Goal: Information Seeking & Learning: Learn about a topic

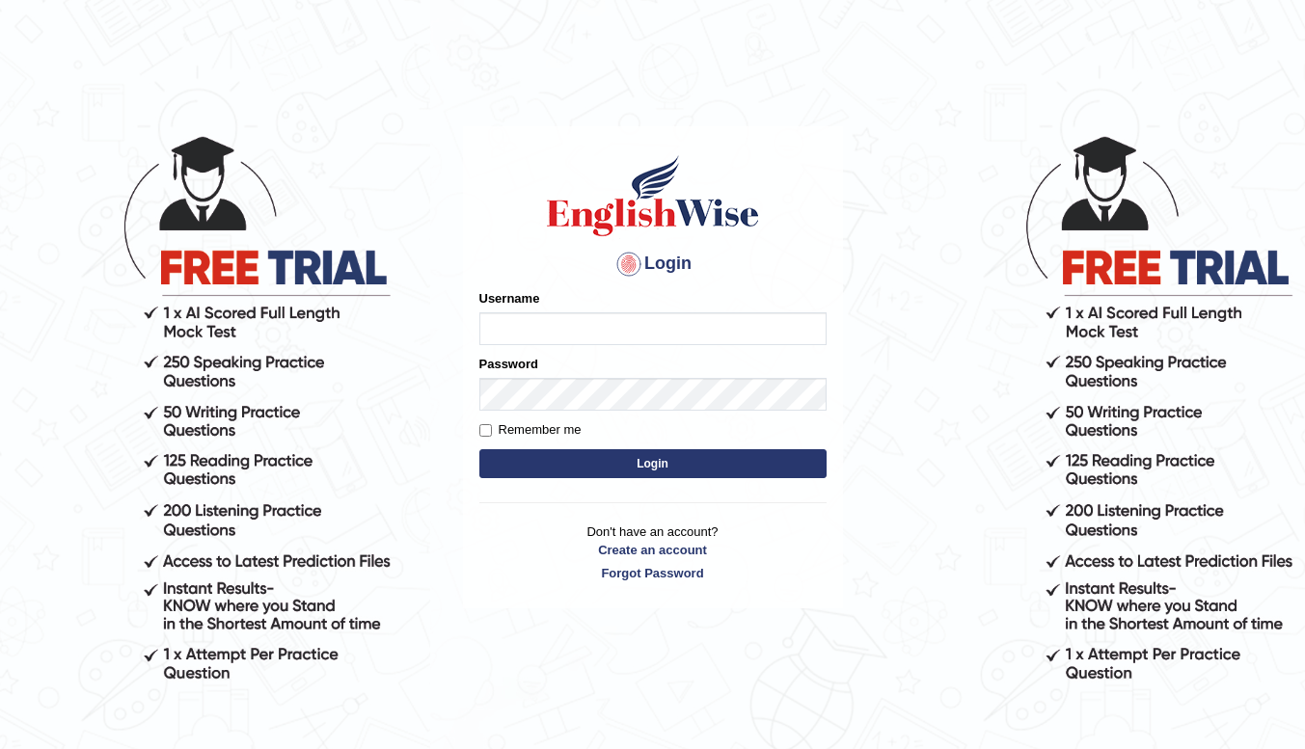
type input "nora_parramatta"
click at [611, 459] on button "Login" at bounding box center [652, 463] width 347 height 29
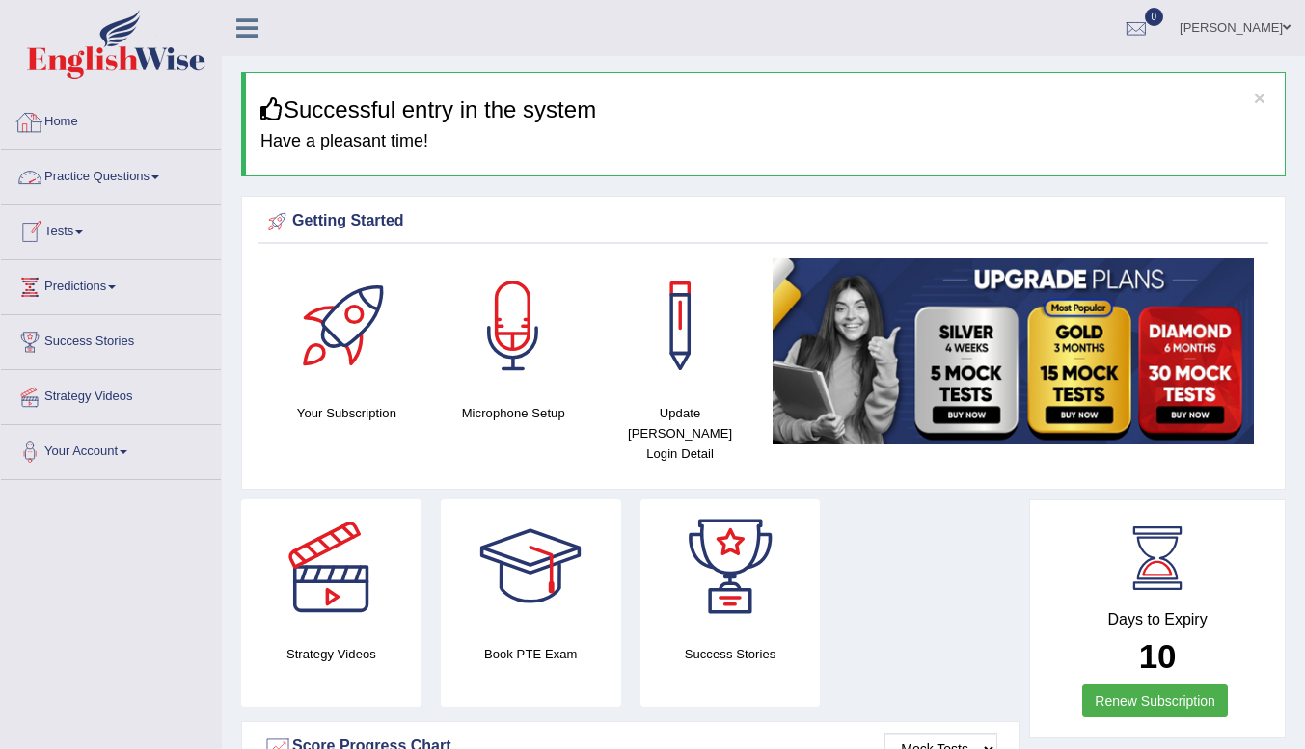
click at [70, 171] on link "Practice Questions" at bounding box center [111, 174] width 220 height 48
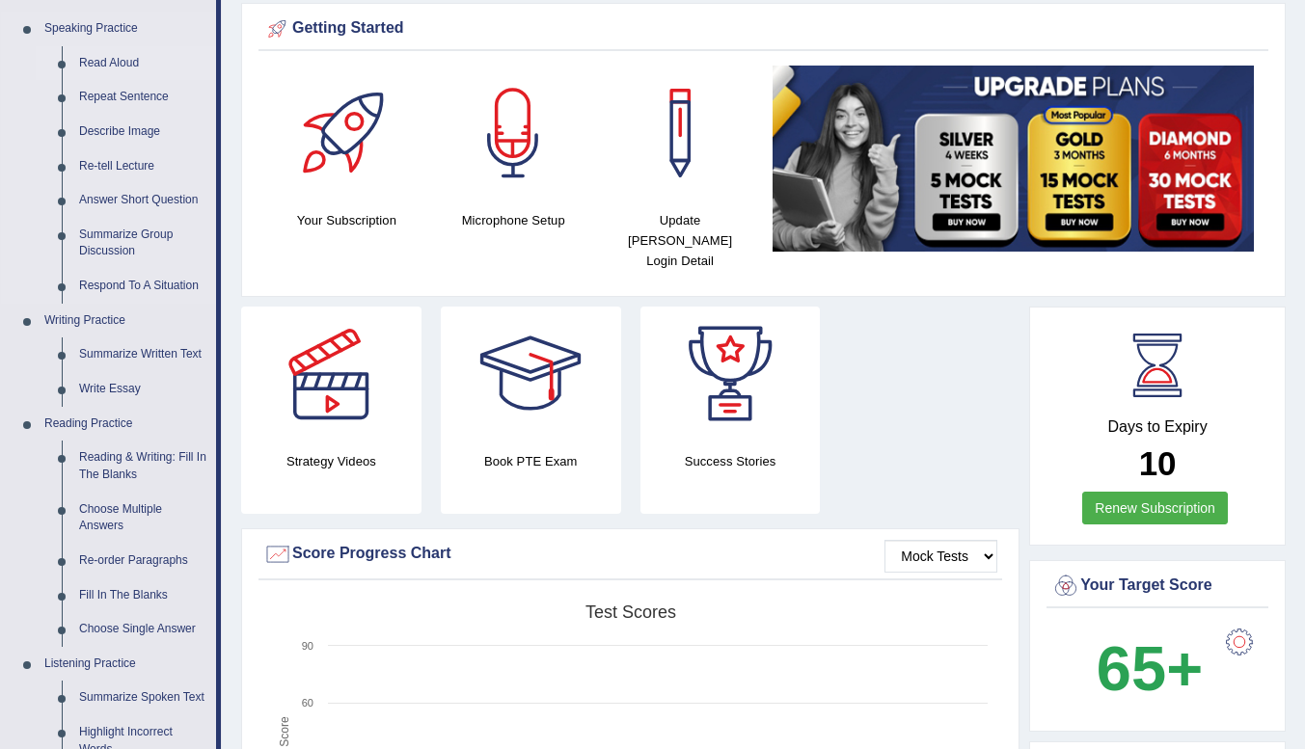
scroll to position [675, 0]
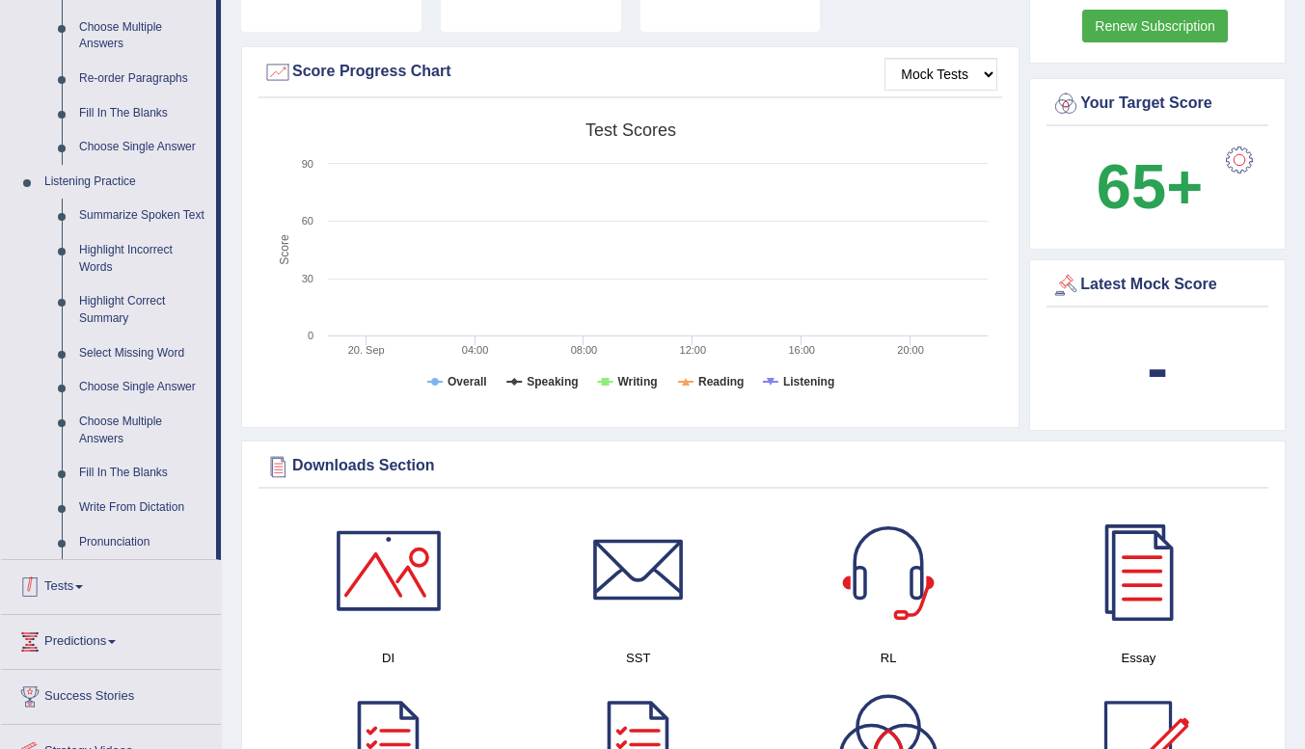
click at [51, 588] on link "Tests" at bounding box center [111, 584] width 220 height 48
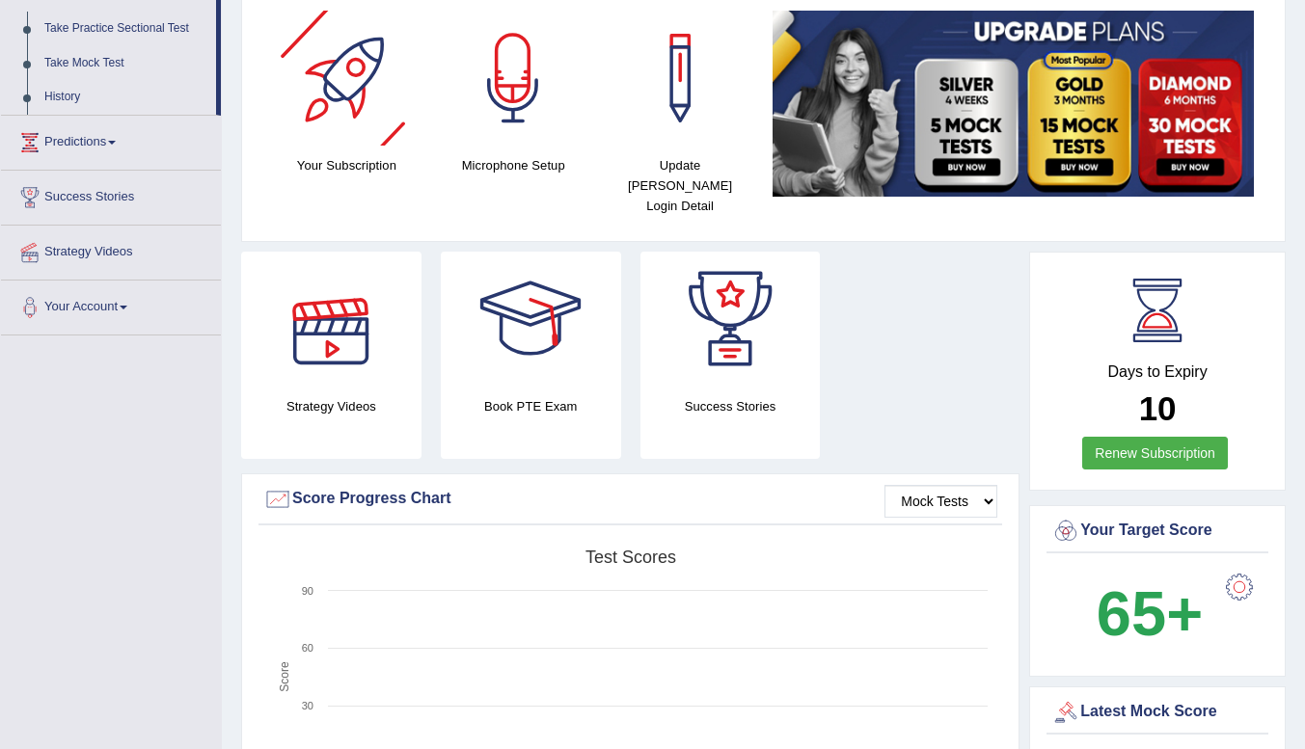
scroll to position [0, 0]
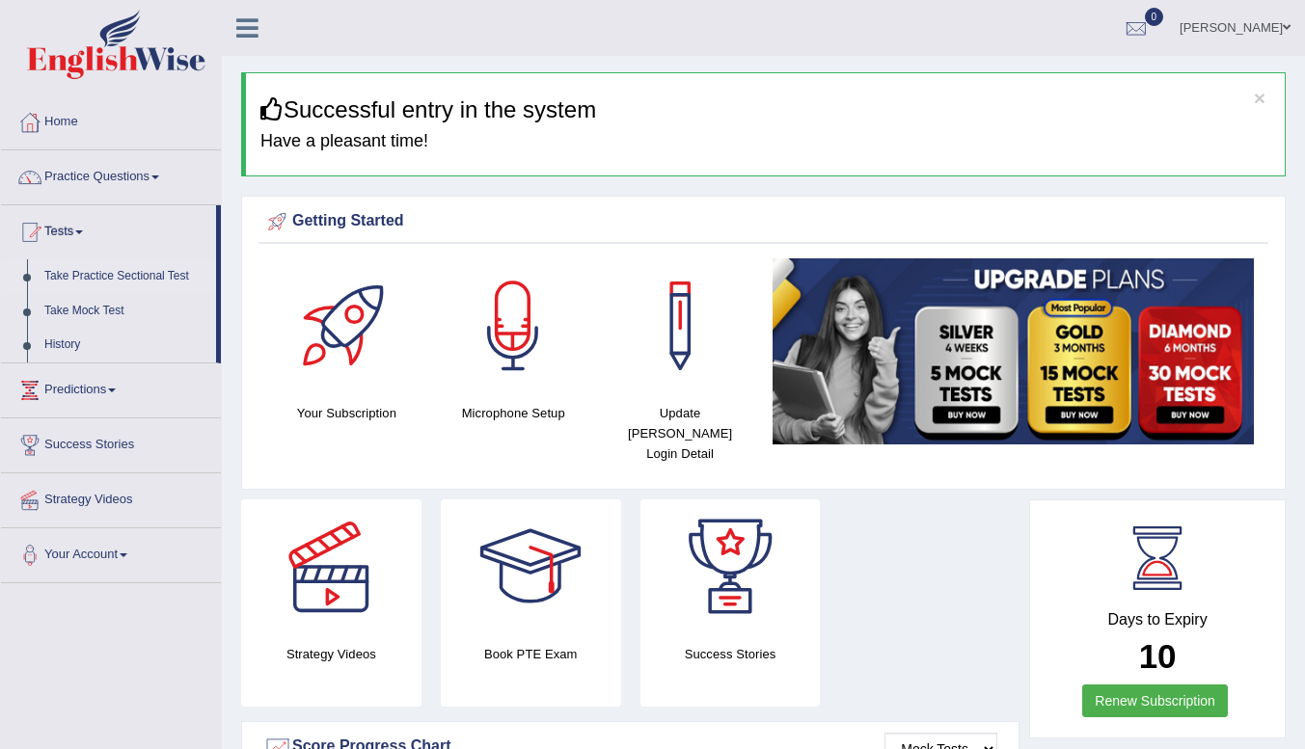
click at [61, 276] on link "Take Practice Sectional Test" at bounding box center [126, 276] width 180 height 35
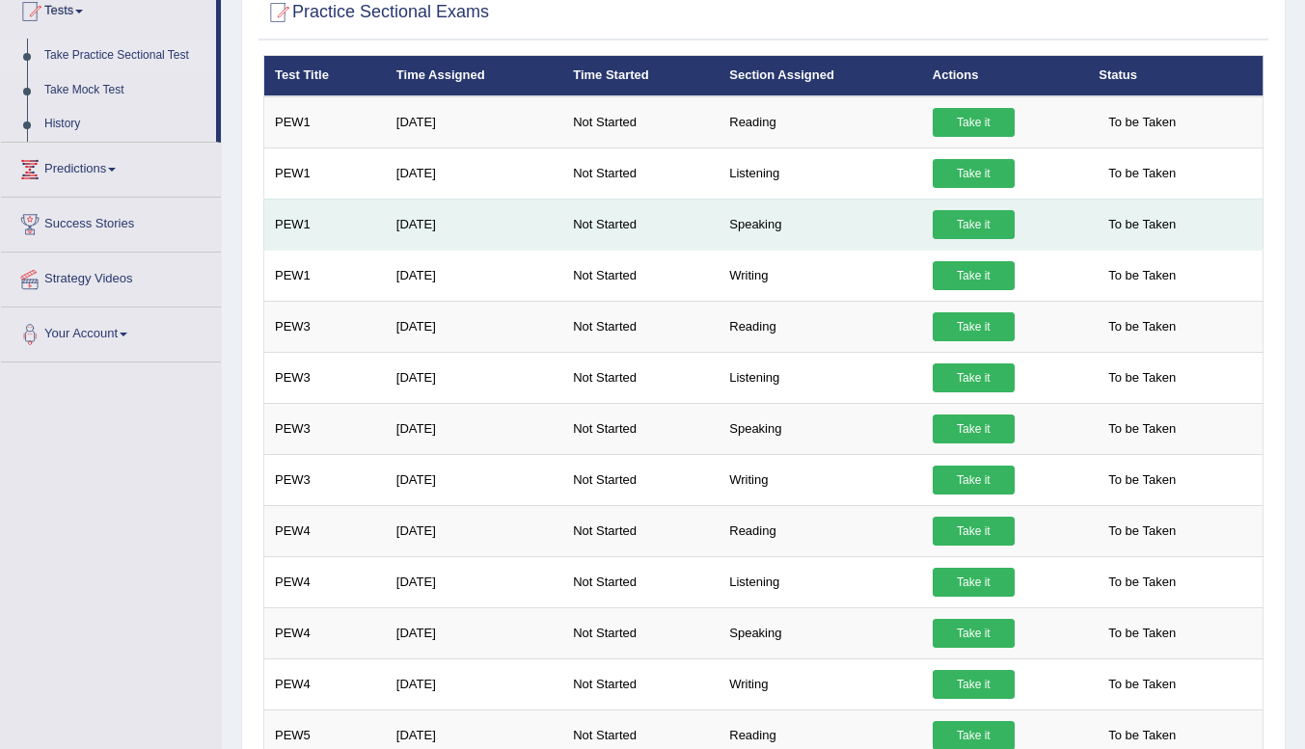
scroll to position [219, 0]
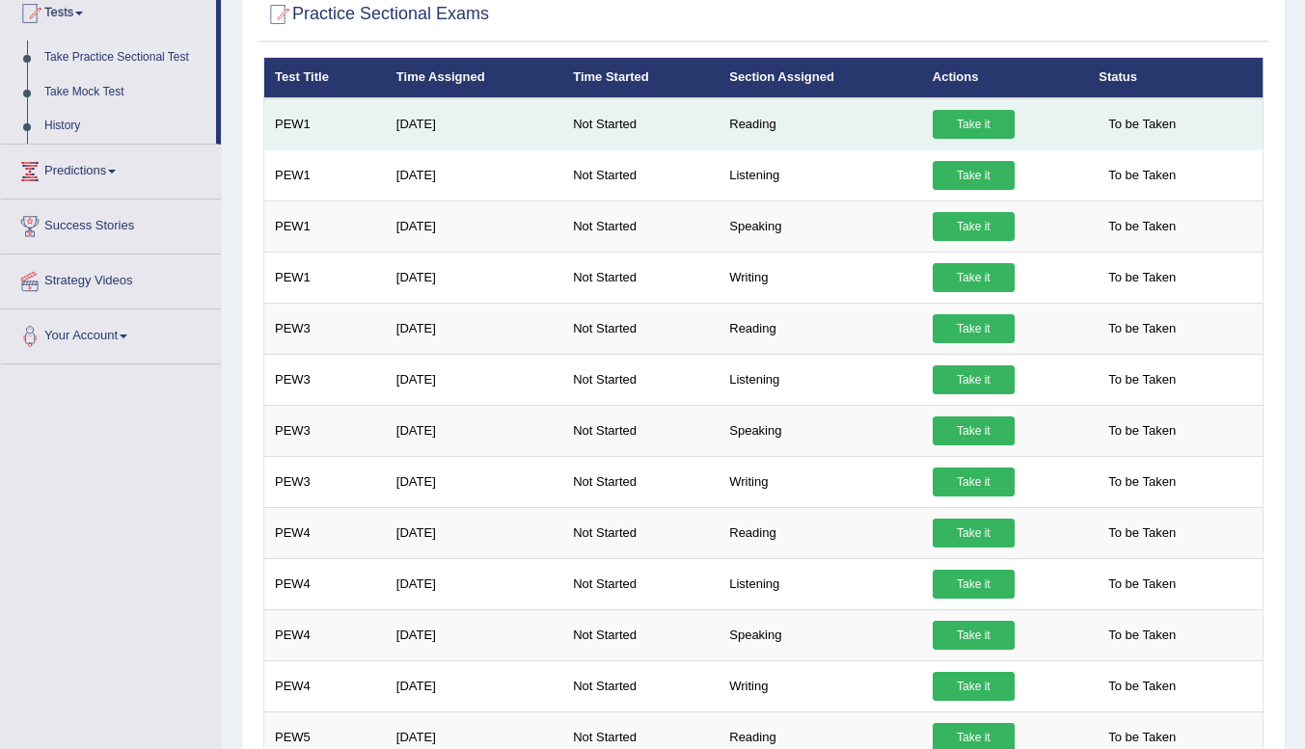
click at [953, 118] on link "Take it" at bounding box center [973, 124] width 82 height 29
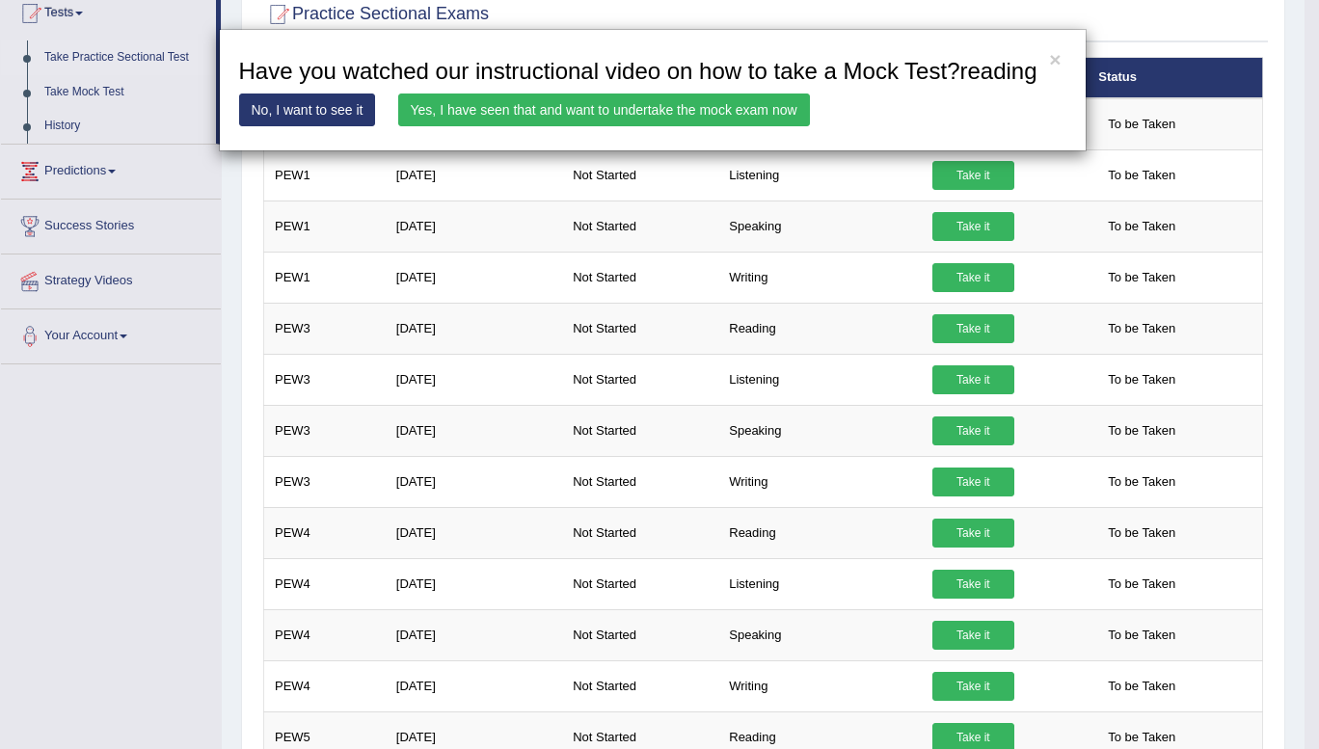
click at [297, 109] on link "No, I want to see it" at bounding box center [307, 110] width 137 height 33
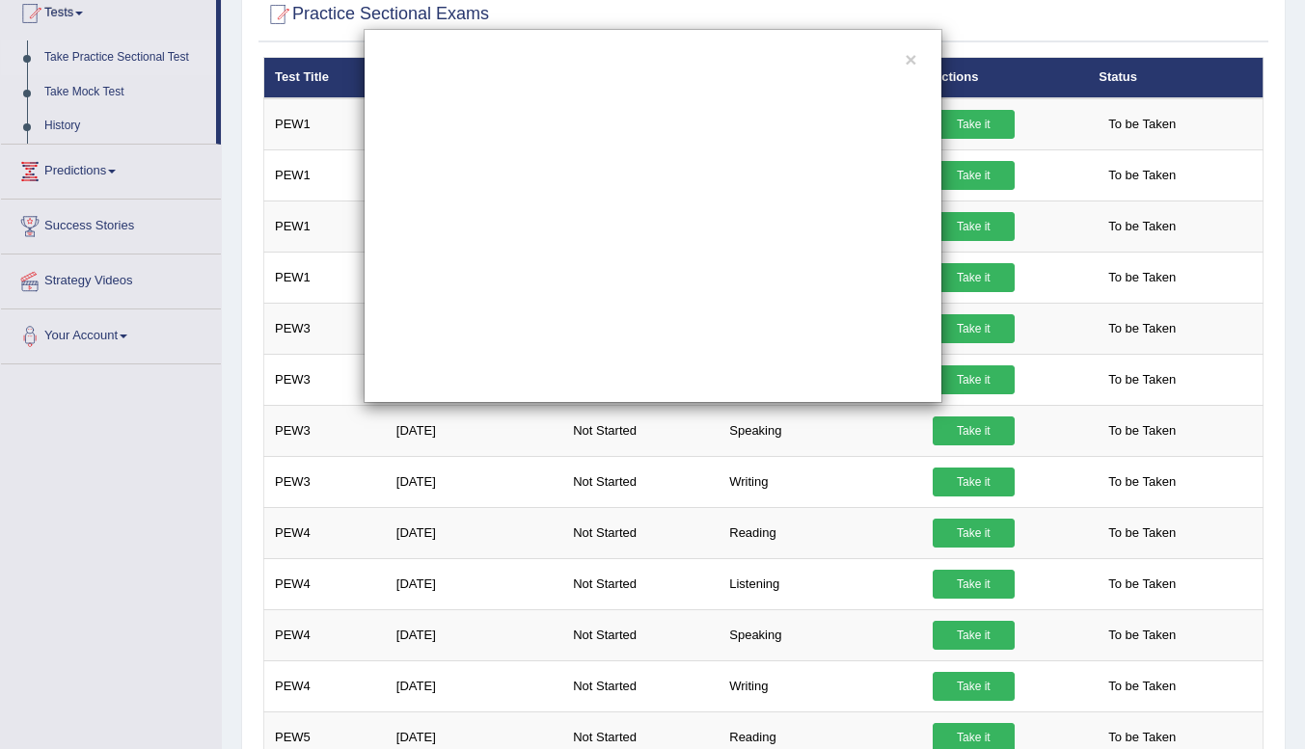
scroll to position [0, 0]
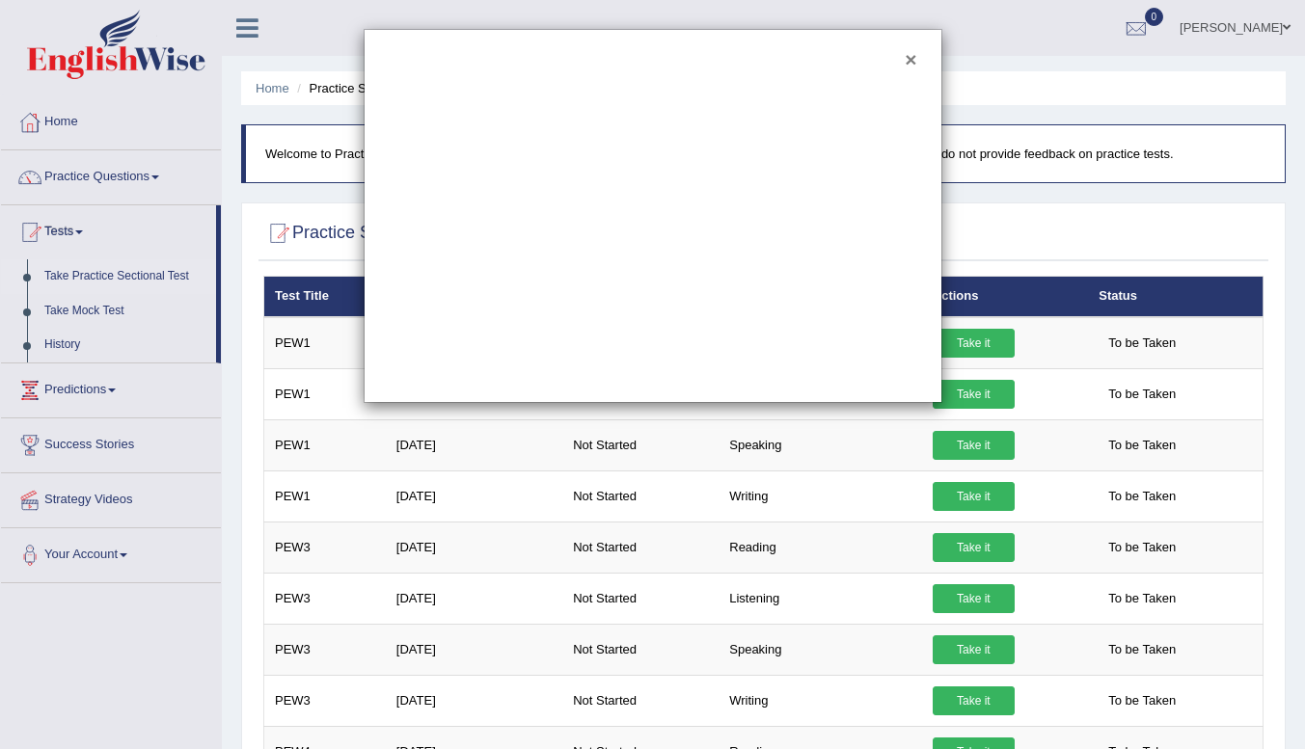
click at [908, 63] on button "×" at bounding box center [910, 59] width 12 height 20
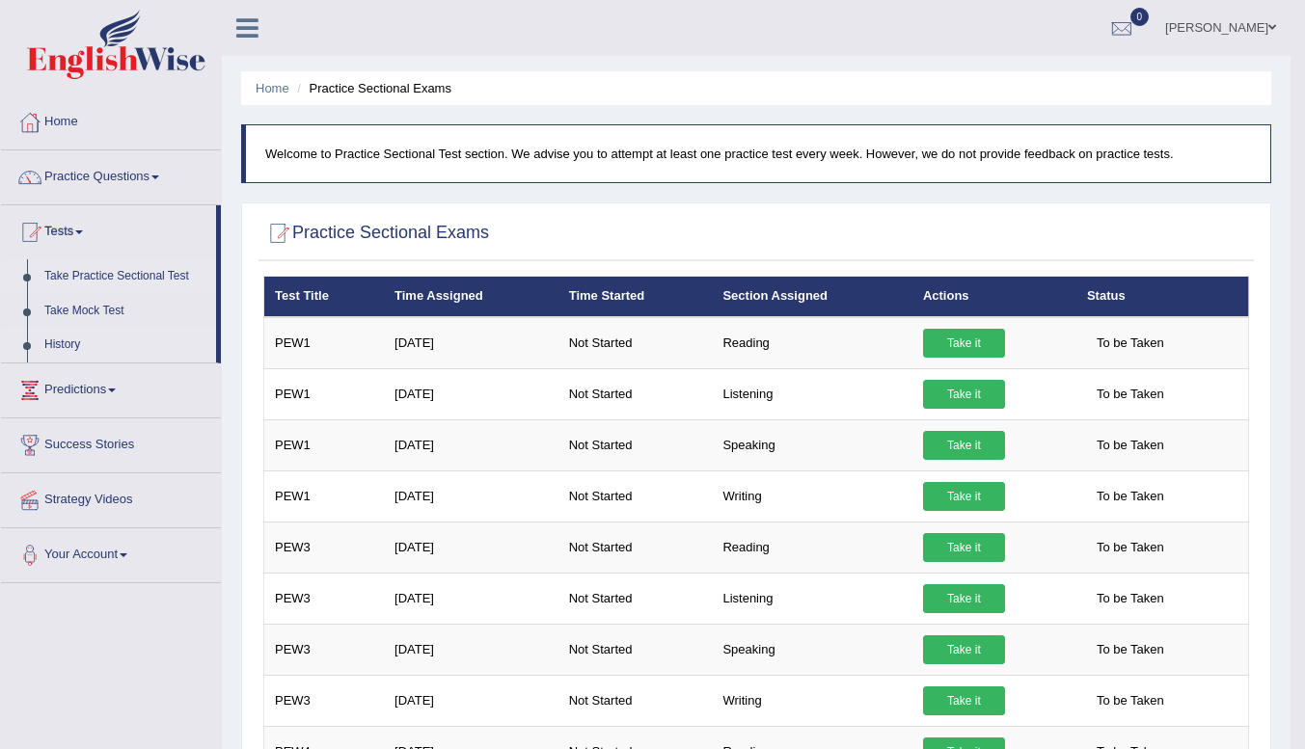
click at [48, 340] on link "History" at bounding box center [126, 345] width 180 height 35
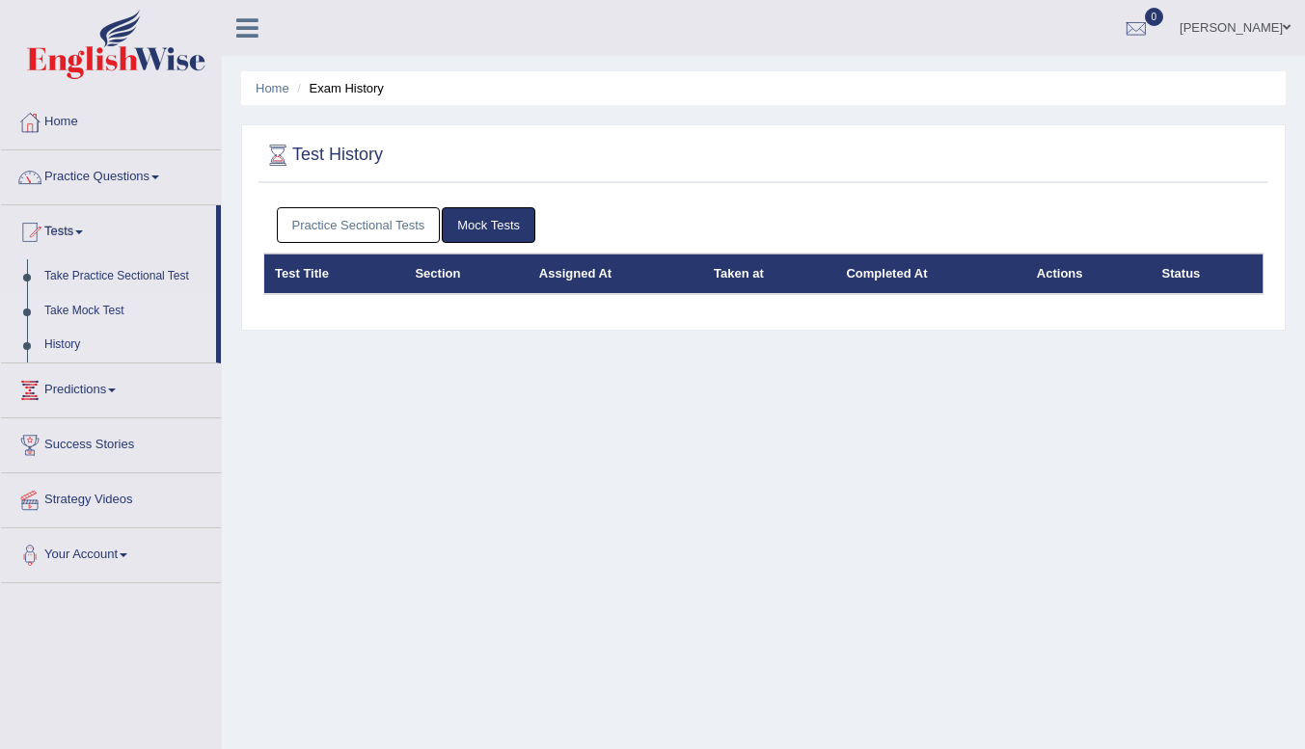
click at [74, 310] on link "Take Mock Test" at bounding box center [126, 311] width 180 height 35
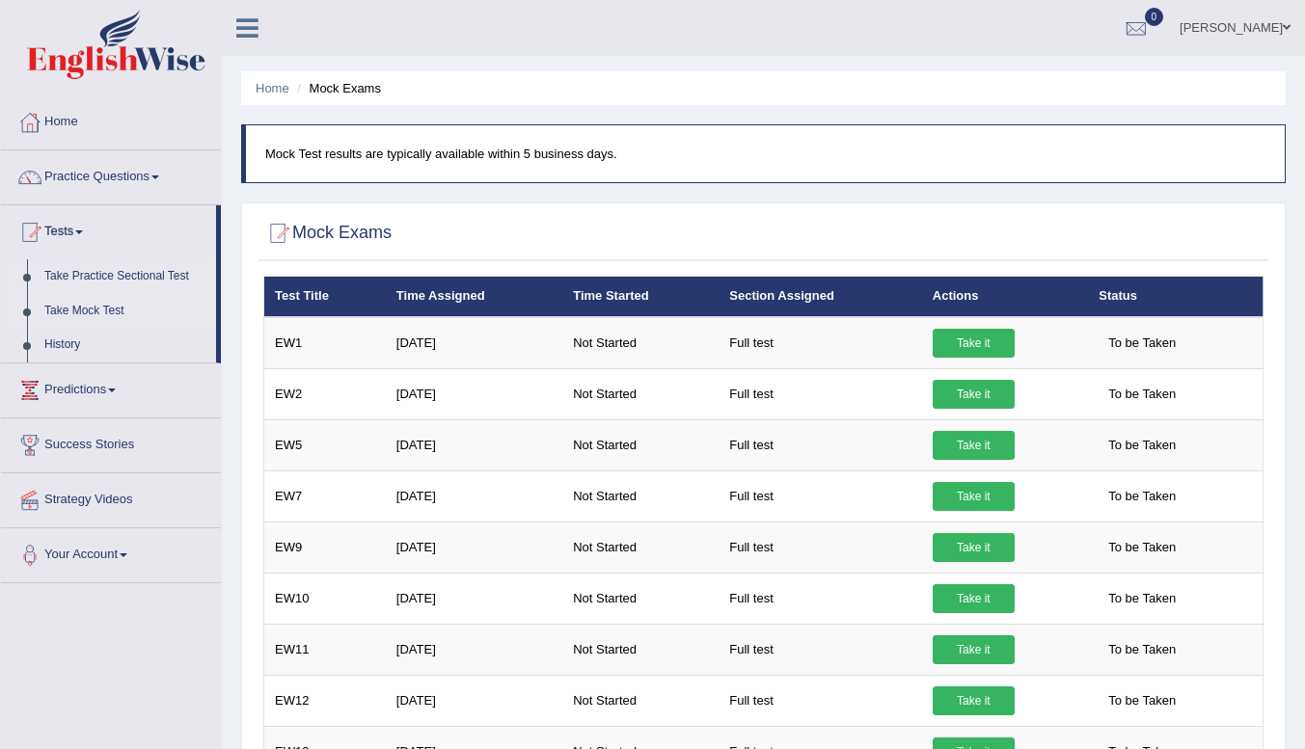
click at [129, 272] on link "Take Practice Sectional Test" at bounding box center [126, 276] width 180 height 35
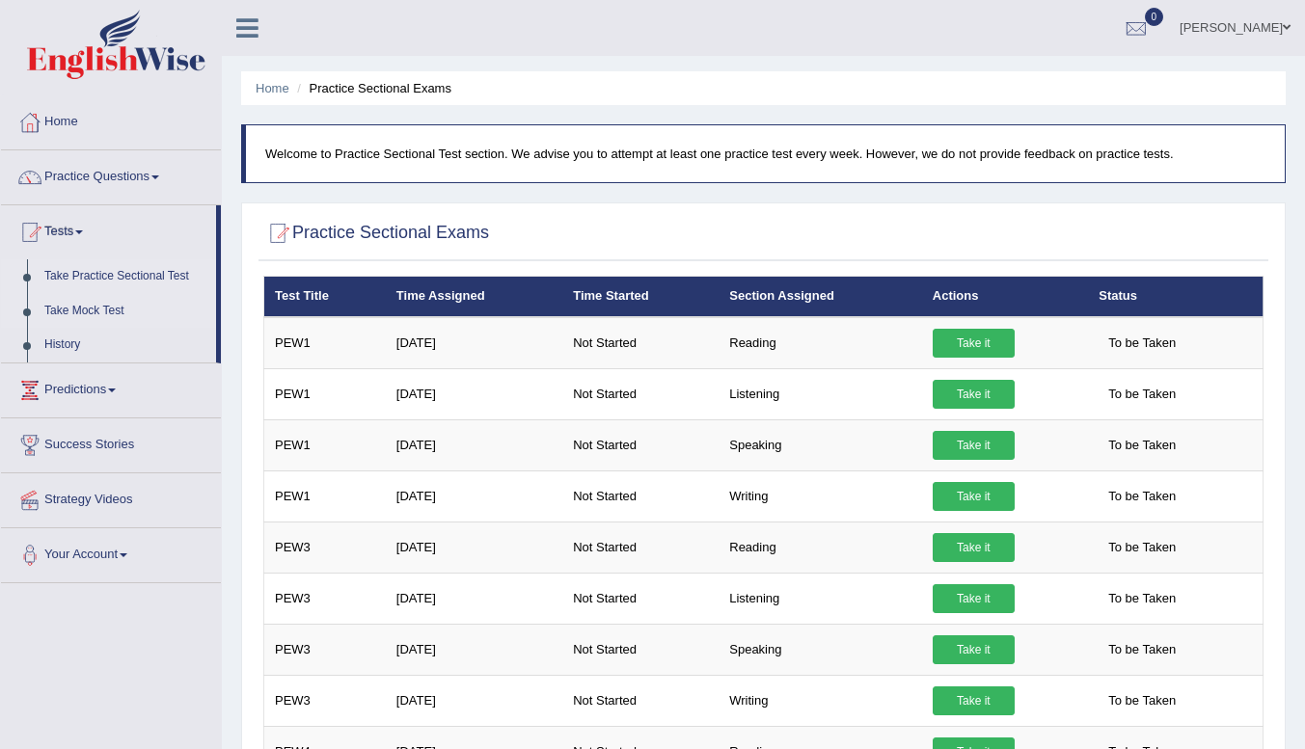
click at [58, 312] on link "Take Mock Test" at bounding box center [126, 311] width 180 height 35
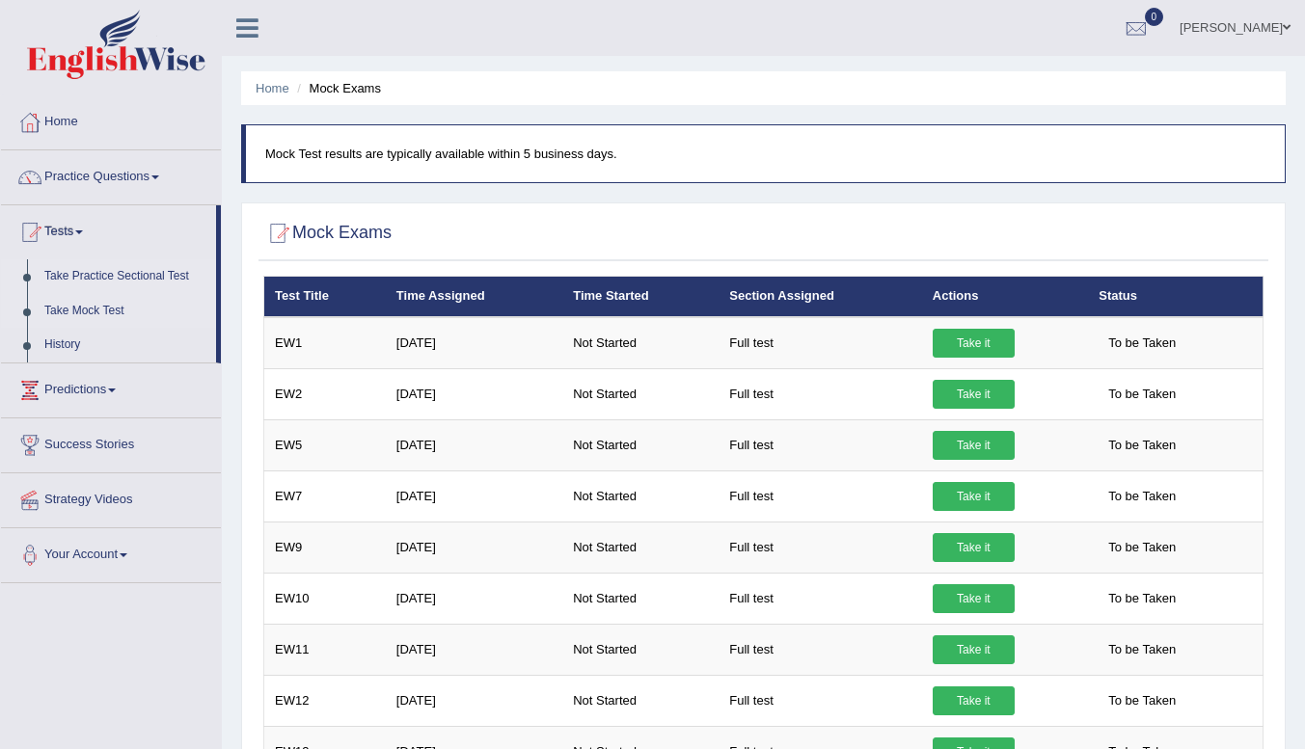
click at [59, 270] on link "Take Practice Sectional Test" at bounding box center [126, 276] width 180 height 35
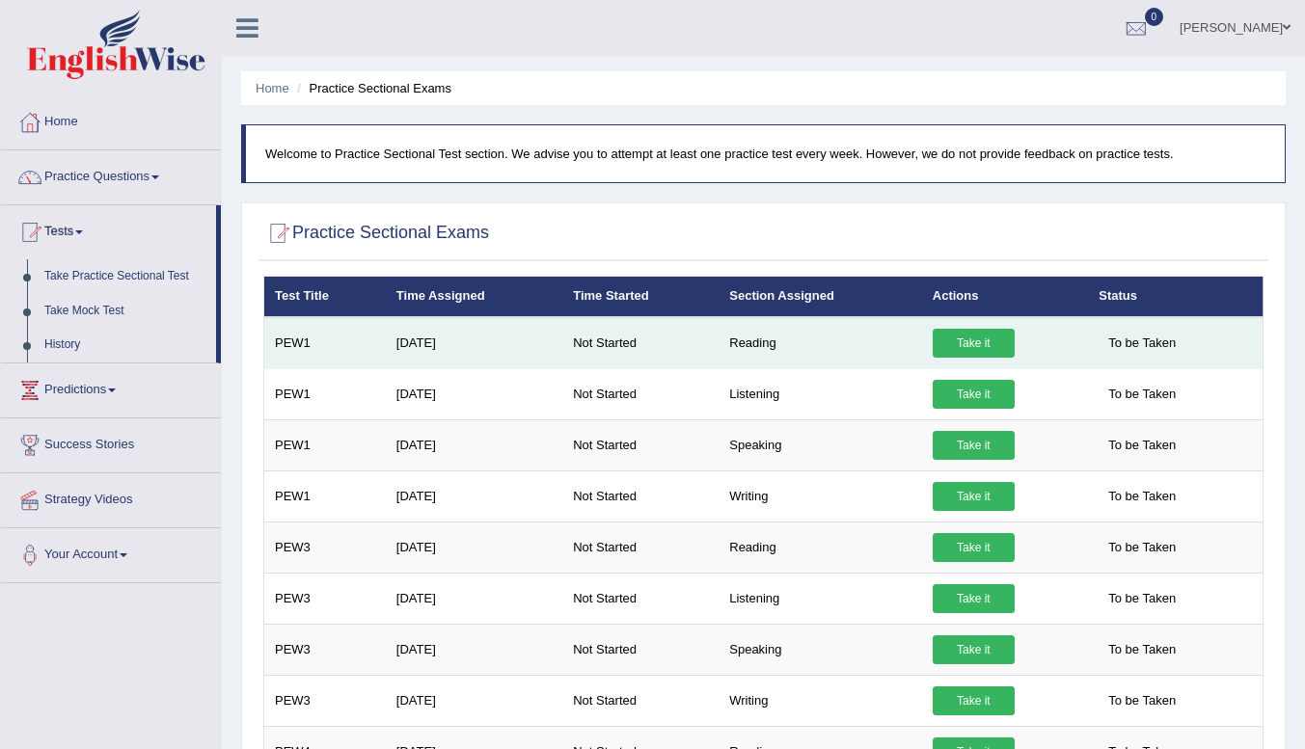
click at [980, 340] on link "Take it" at bounding box center [973, 343] width 82 height 29
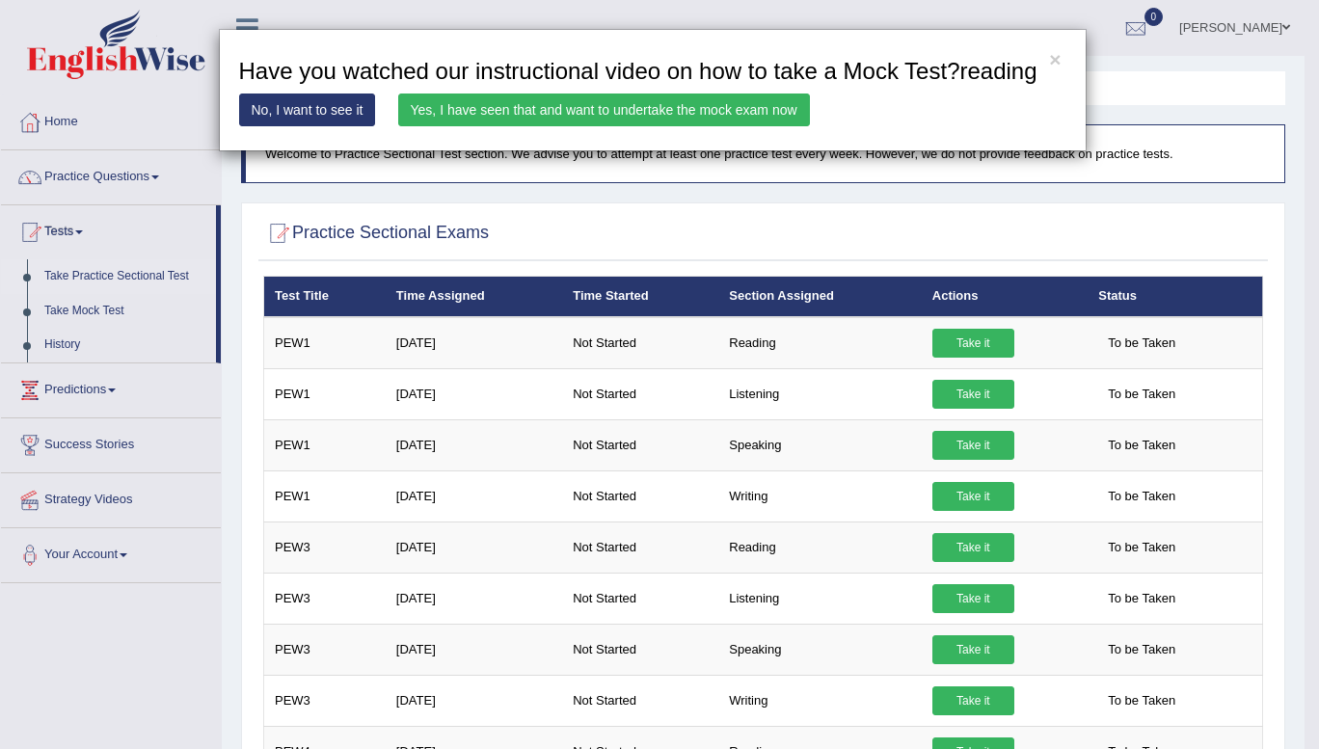
click at [538, 116] on link "Yes, I have seen that and want to undertake the mock exam now" at bounding box center [604, 110] width 412 height 33
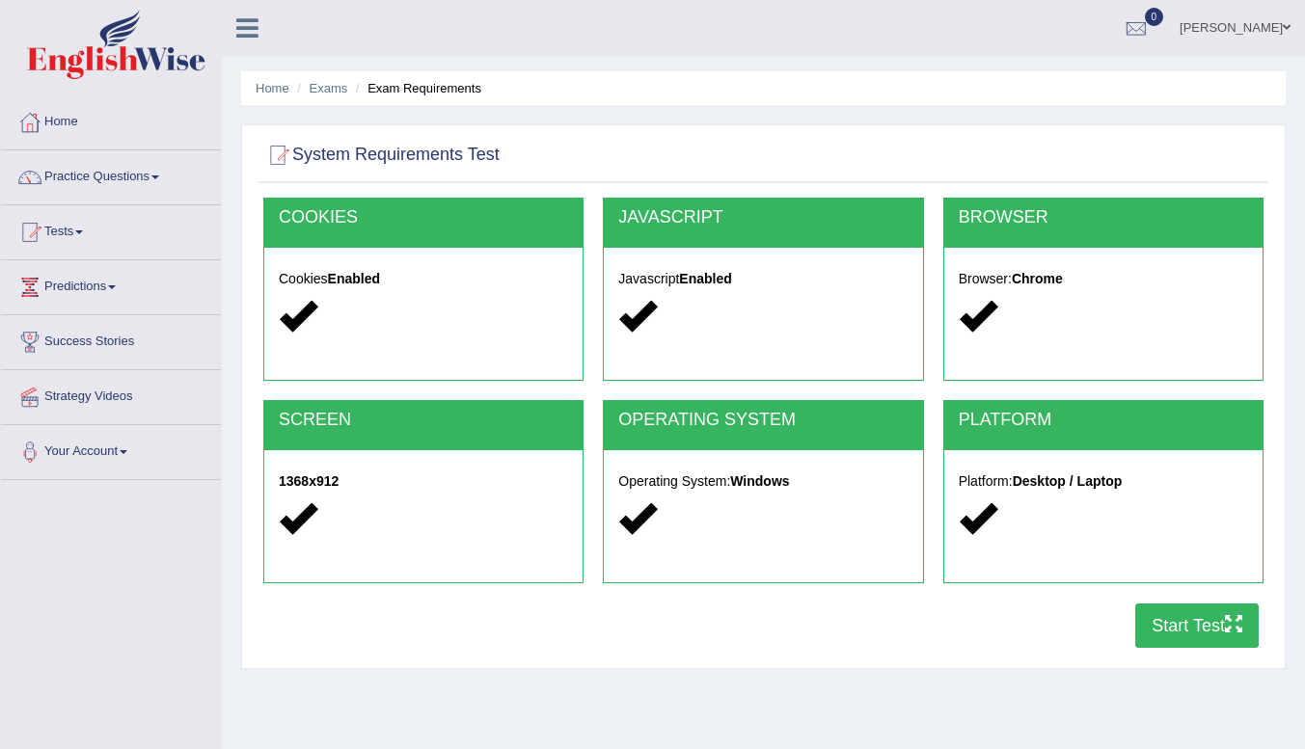
click at [1179, 633] on button "Start Test" at bounding box center [1196, 626] width 123 height 44
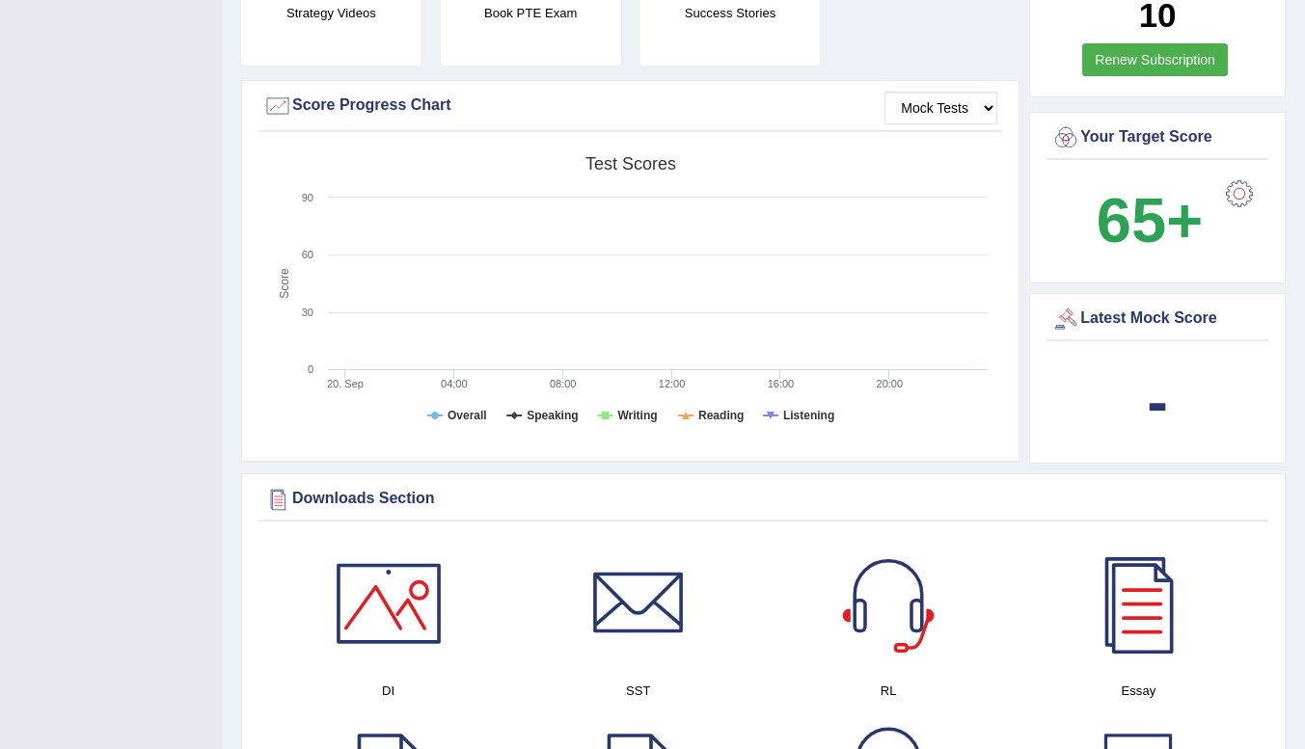
scroll to position [482, 0]
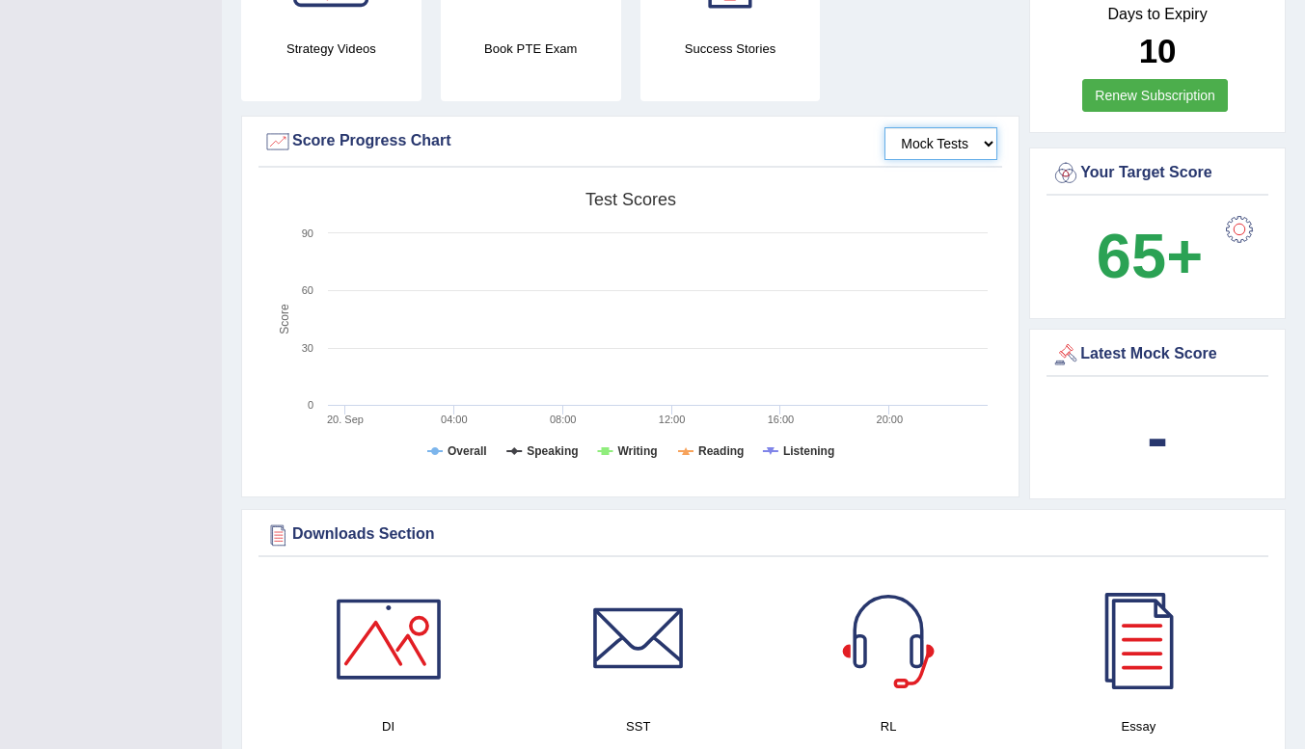
click at [937, 127] on select "Mock Tests" at bounding box center [940, 143] width 113 height 33
click at [884, 127] on select "Mock Tests" at bounding box center [940, 143] width 113 height 33
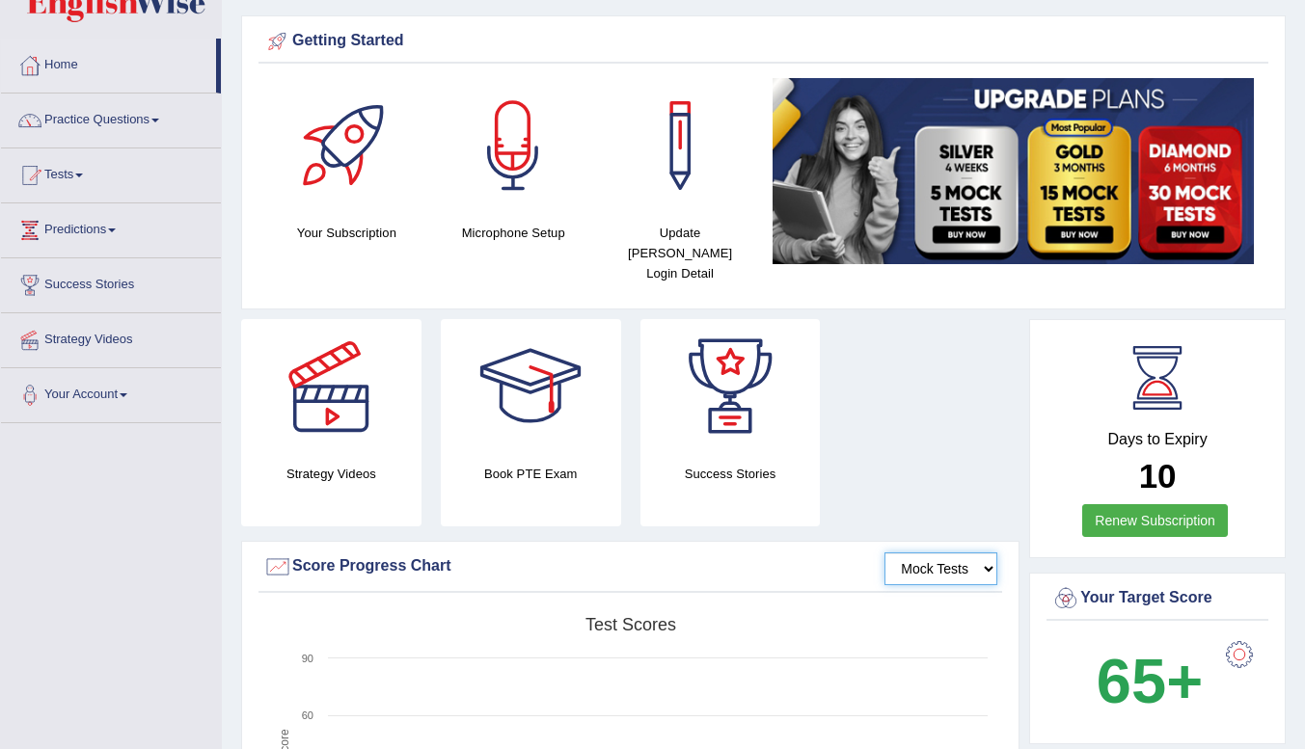
scroll to position [0, 0]
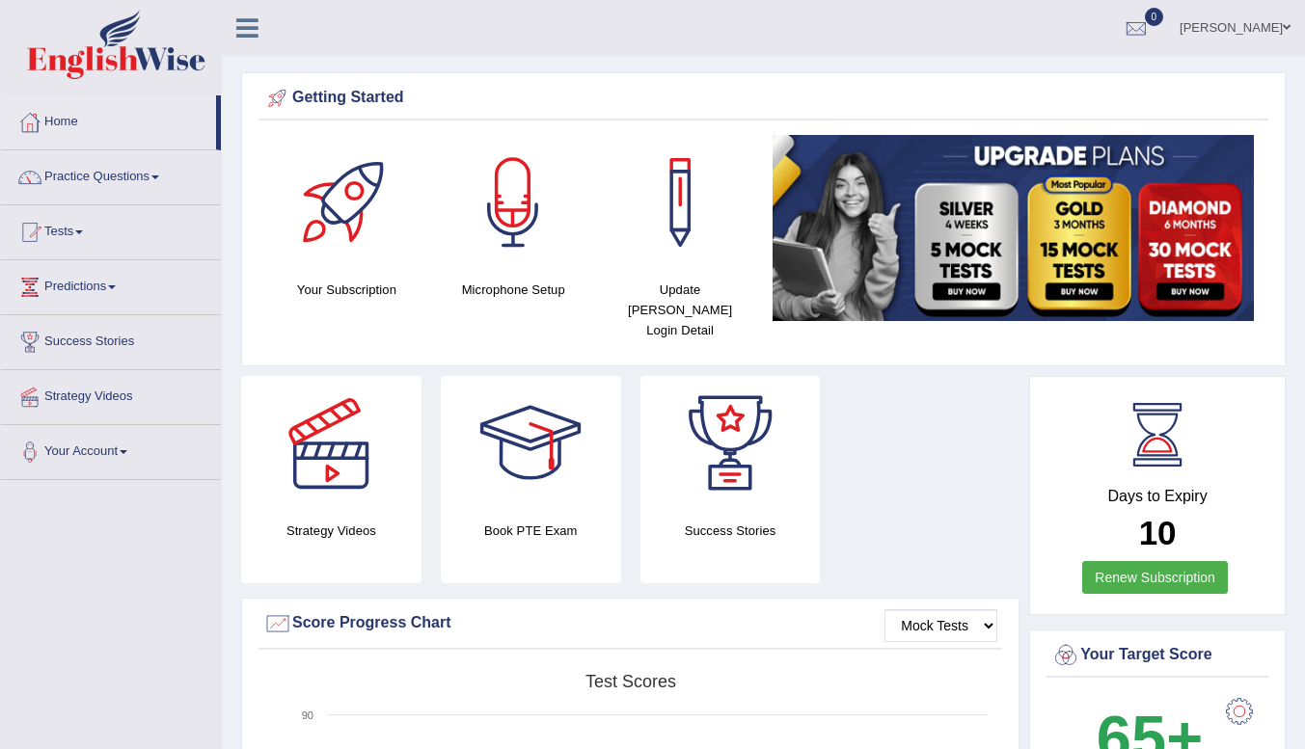
click at [61, 229] on link "Tests" at bounding box center [111, 229] width 220 height 48
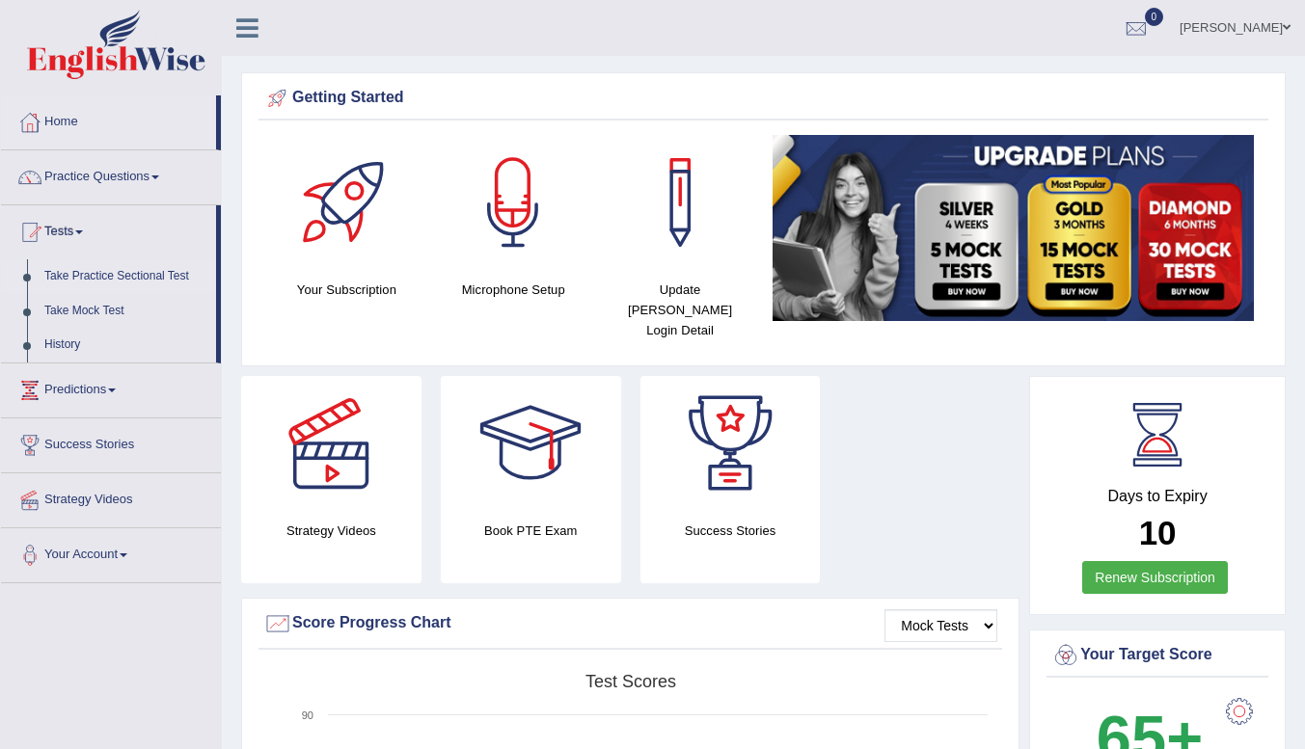
click at [95, 269] on link "Take Practice Sectional Test" at bounding box center [126, 276] width 180 height 35
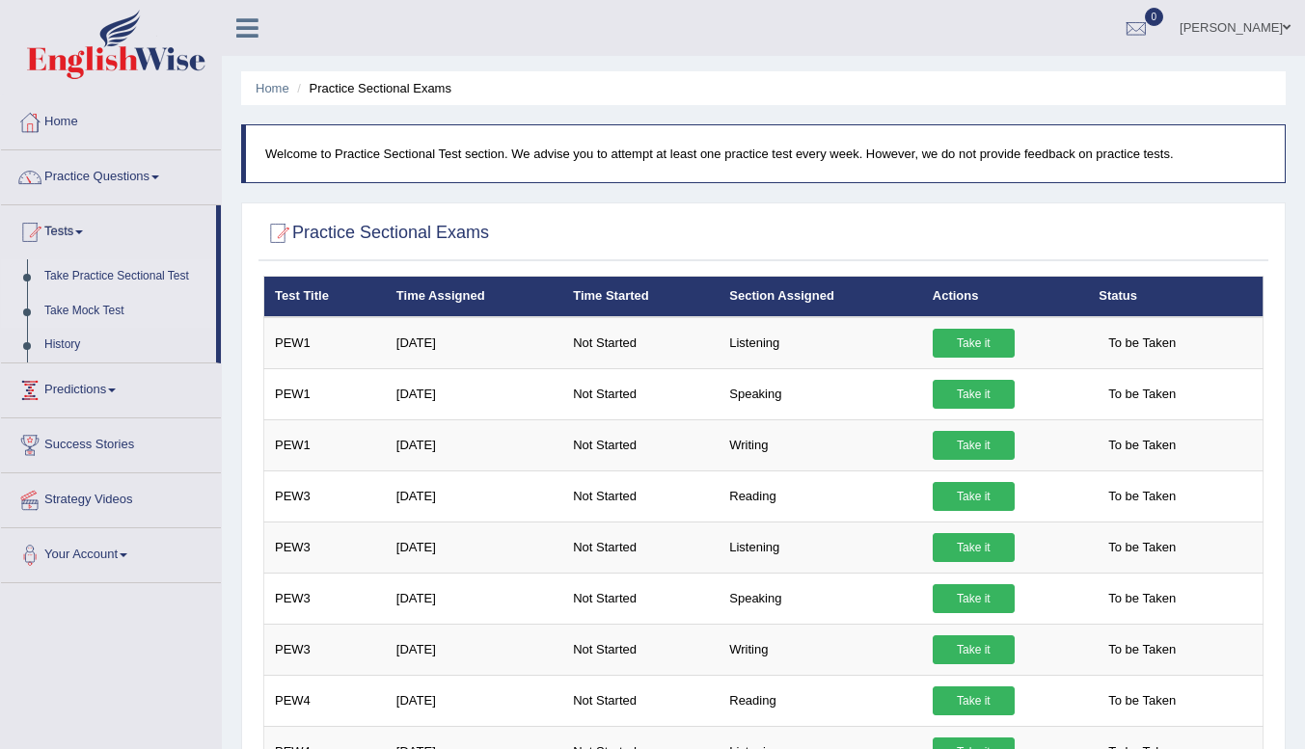
click at [71, 303] on link "Take Mock Test" at bounding box center [126, 311] width 180 height 35
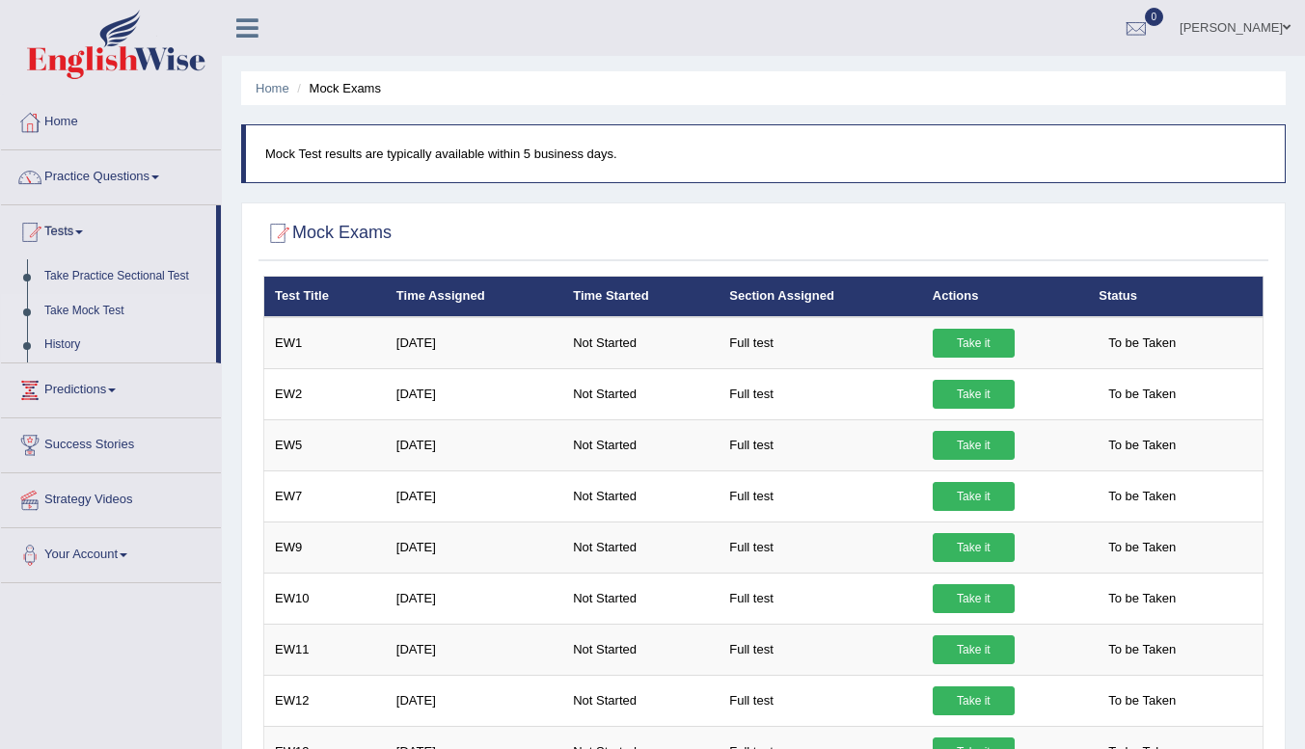
click at [63, 335] on link "History" at bounding box center [126, 345] width 180 height 35
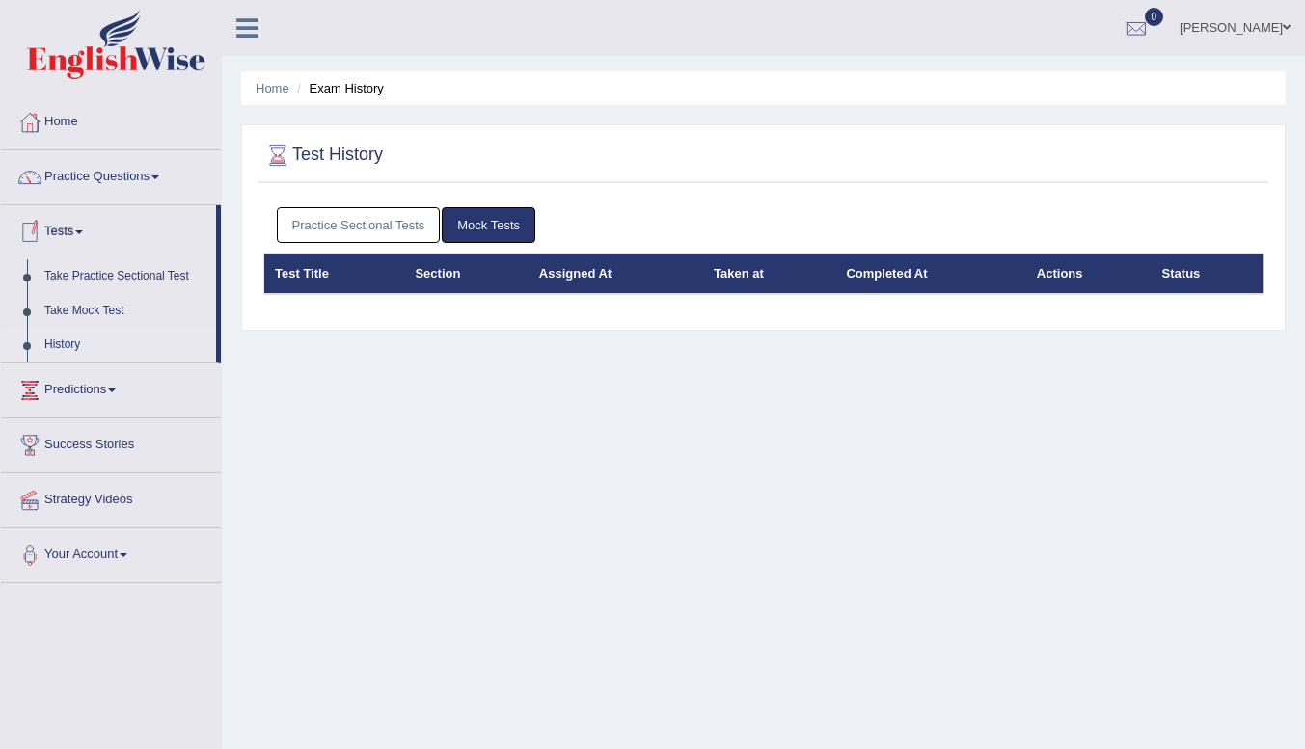
click at [58, 226] on link "Tests" at bounding box center [108, 229] width 215 height 48
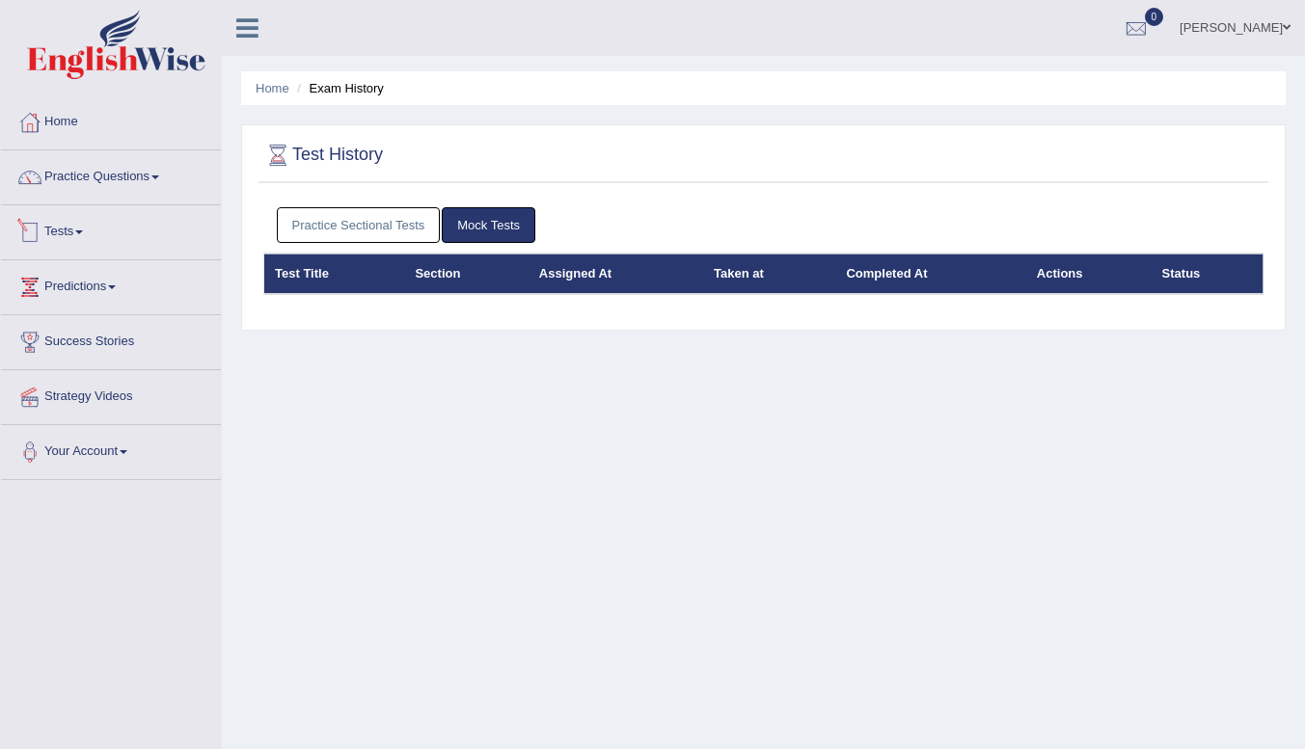
click at [67, 227] on link "Tests" at bounding box center [111, 229] width 220 height 48
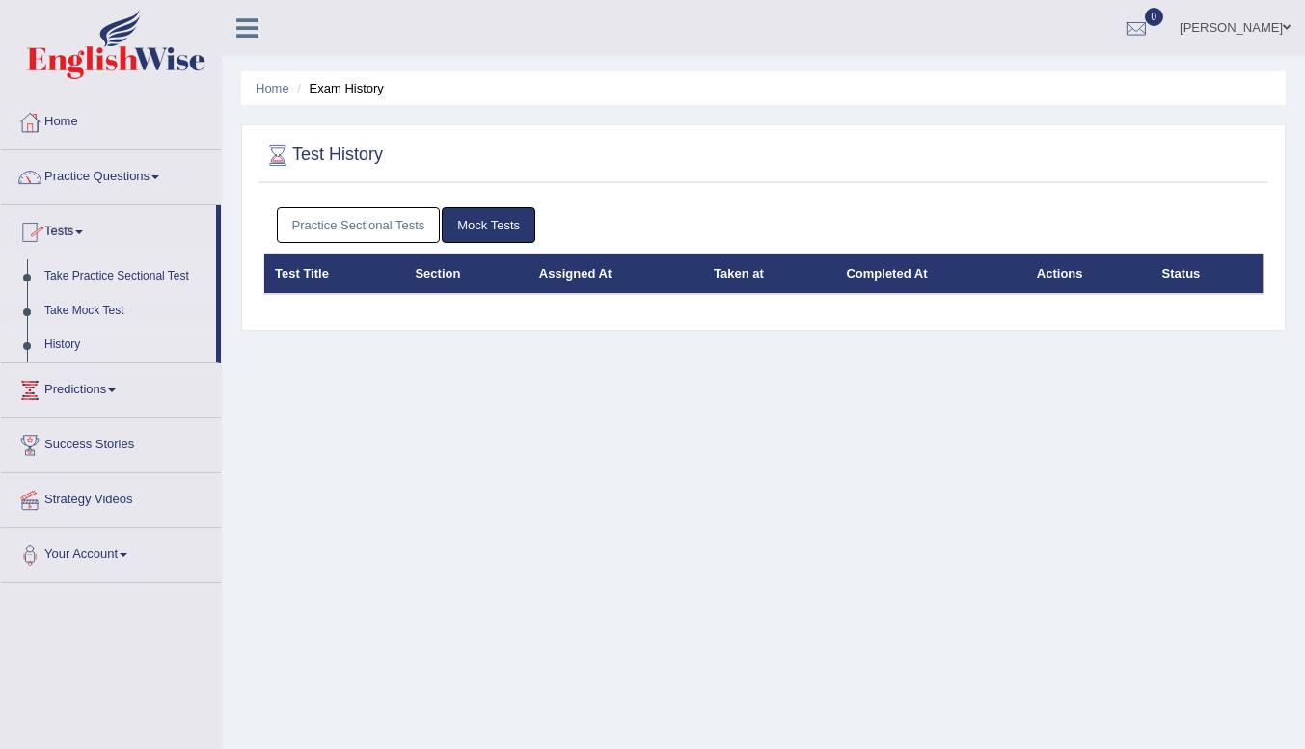
click at [60, 270] on link "Take Practice Sectional Test" at bounding box center [126, 276] width 180 height 35
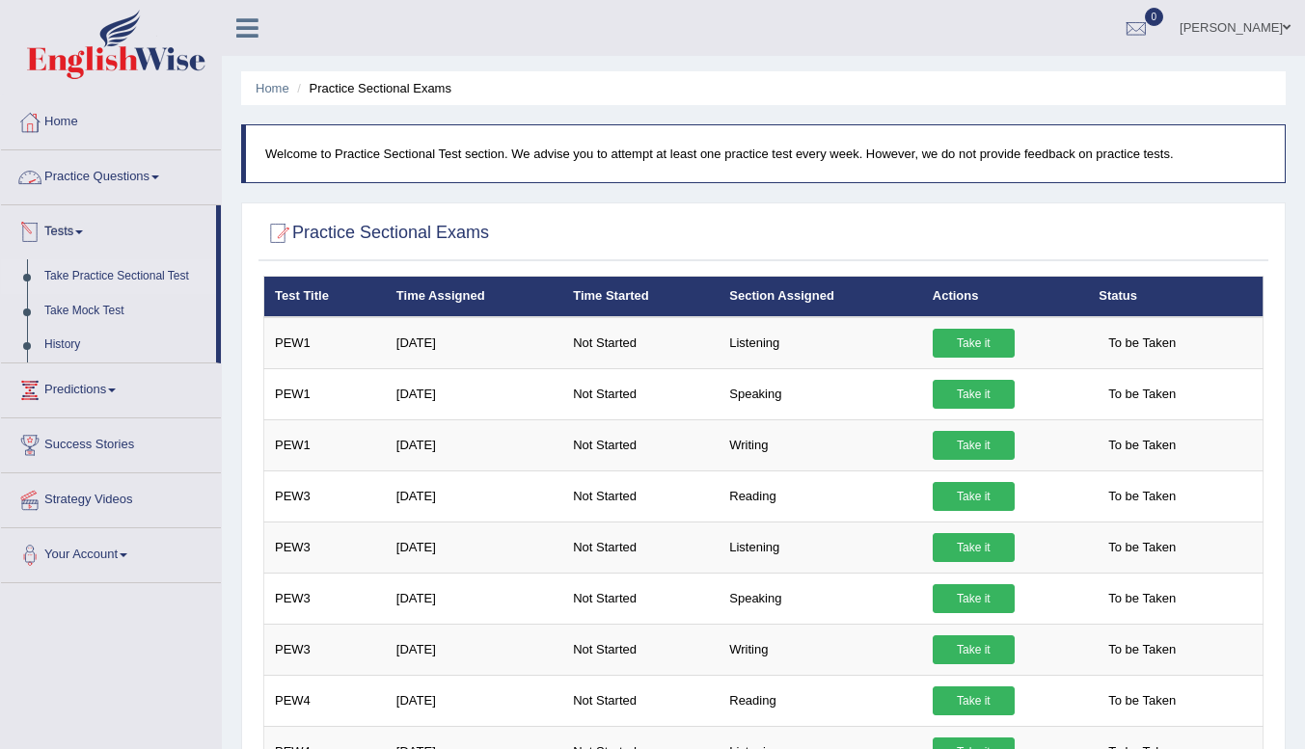
click at [52, 169] on link "Practice Questions" at bounding box center [111, 174] width 220 height 48
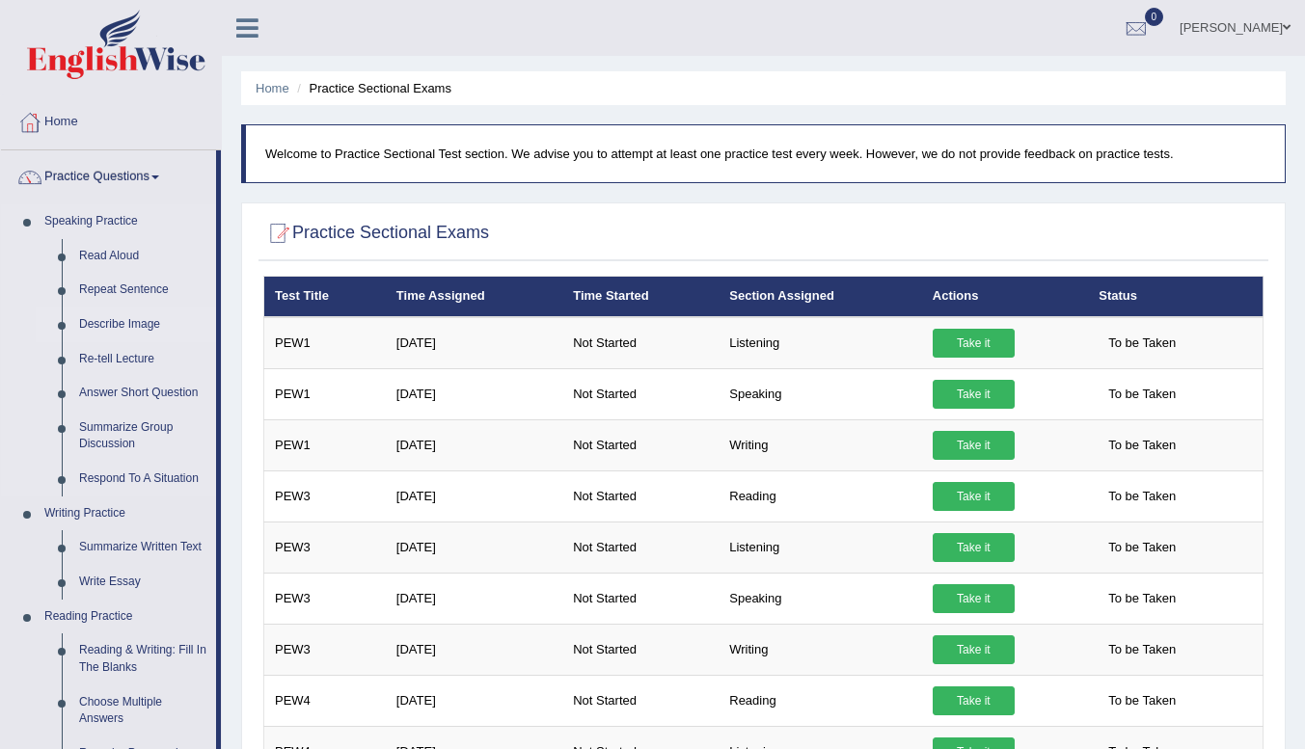
click at [78, 315] on link "Describe Image" at bounding box center [143, 325] width 146 height 35
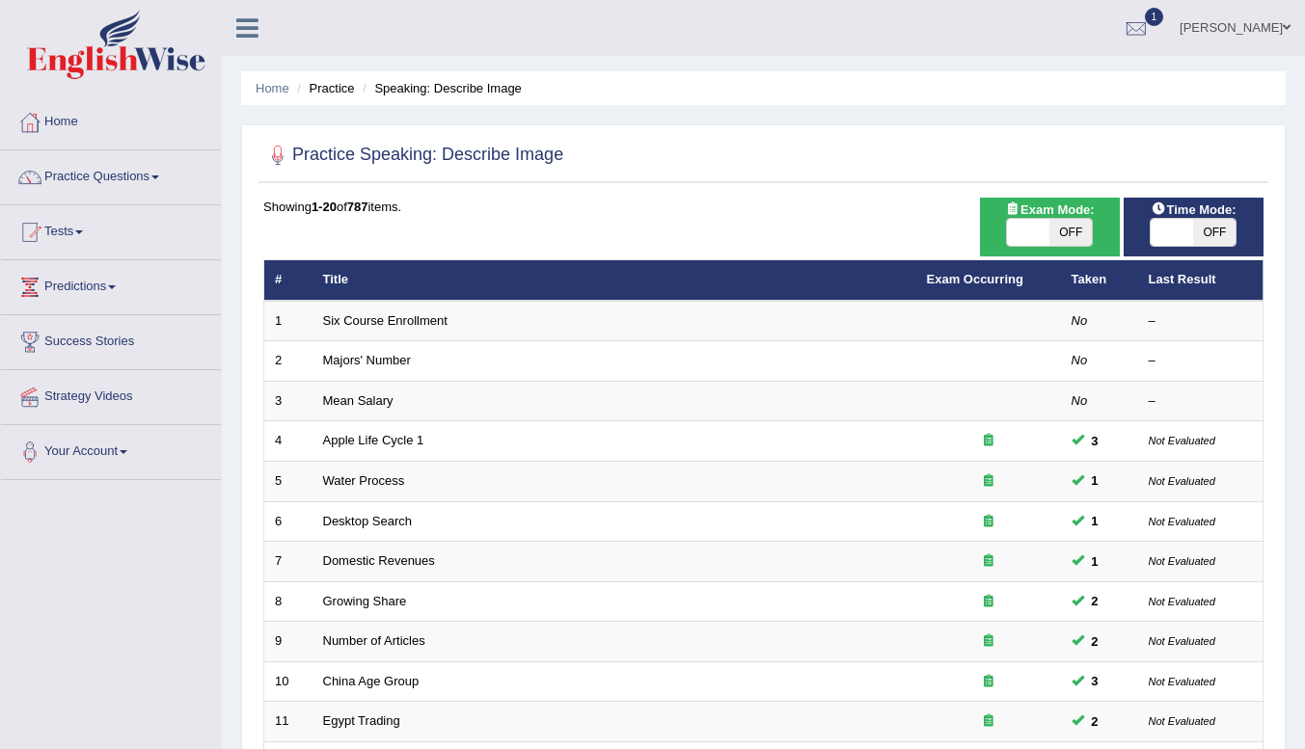
click at [1003, 227] on div "ON OFF" at bounding box center [1049, 232] width 121 height 29
click at [1014, 223] on span at bounding box center [1028, 232] width 42 height 27
checkbox input "true"
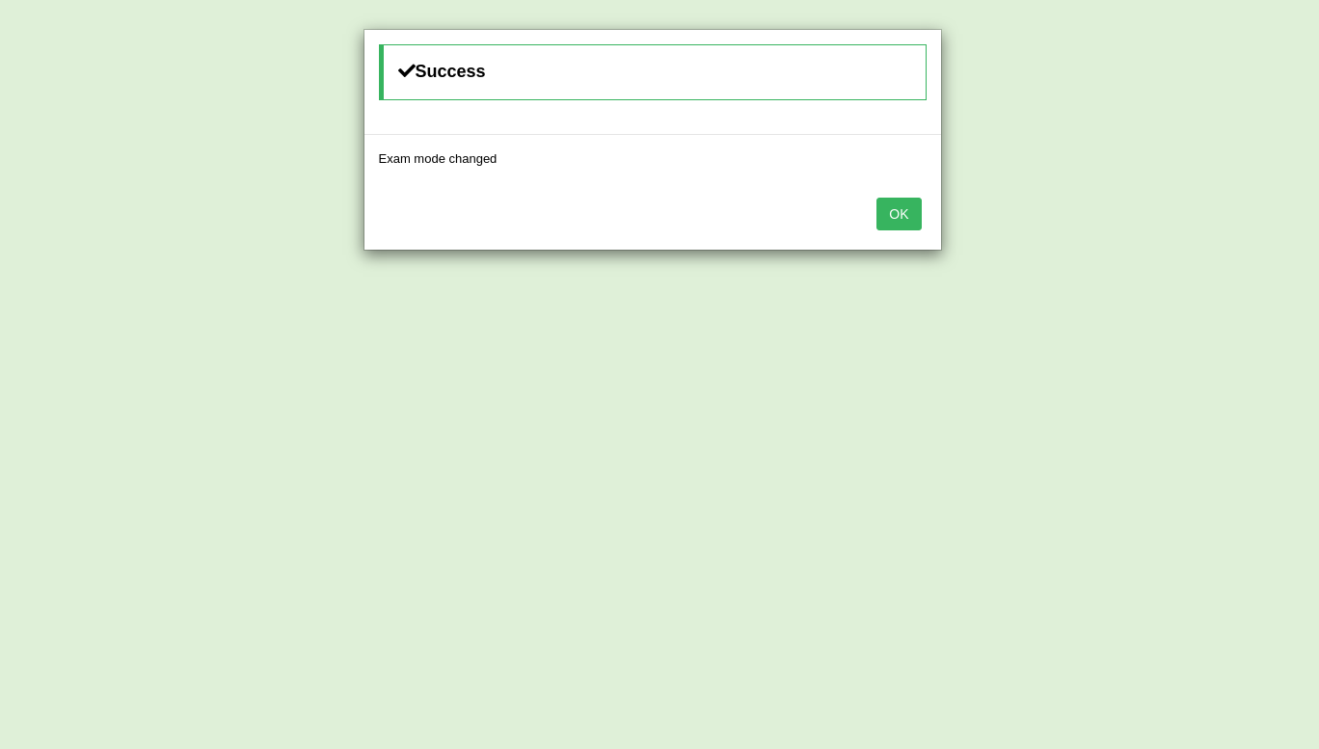
click at [897, 198] on button "OK" at bounding box center [898, 214] width 44 height 33
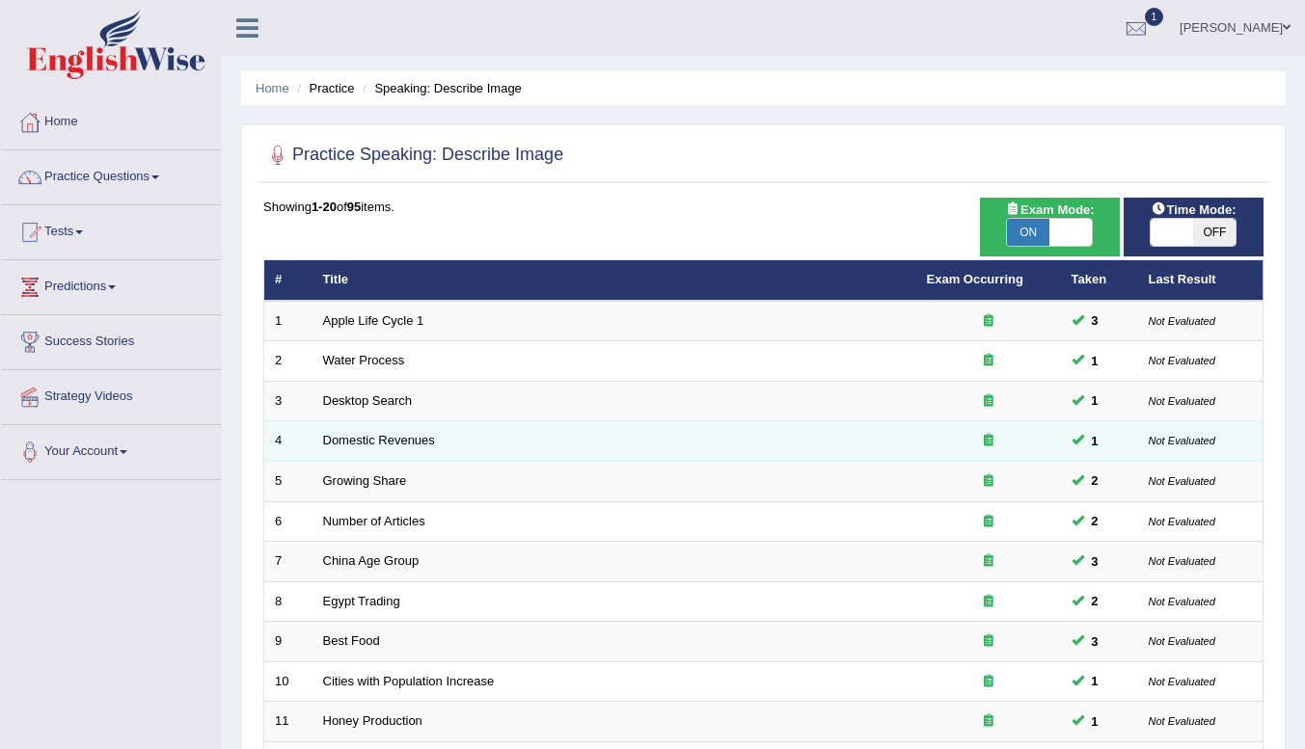
scroll to position [527, 0]
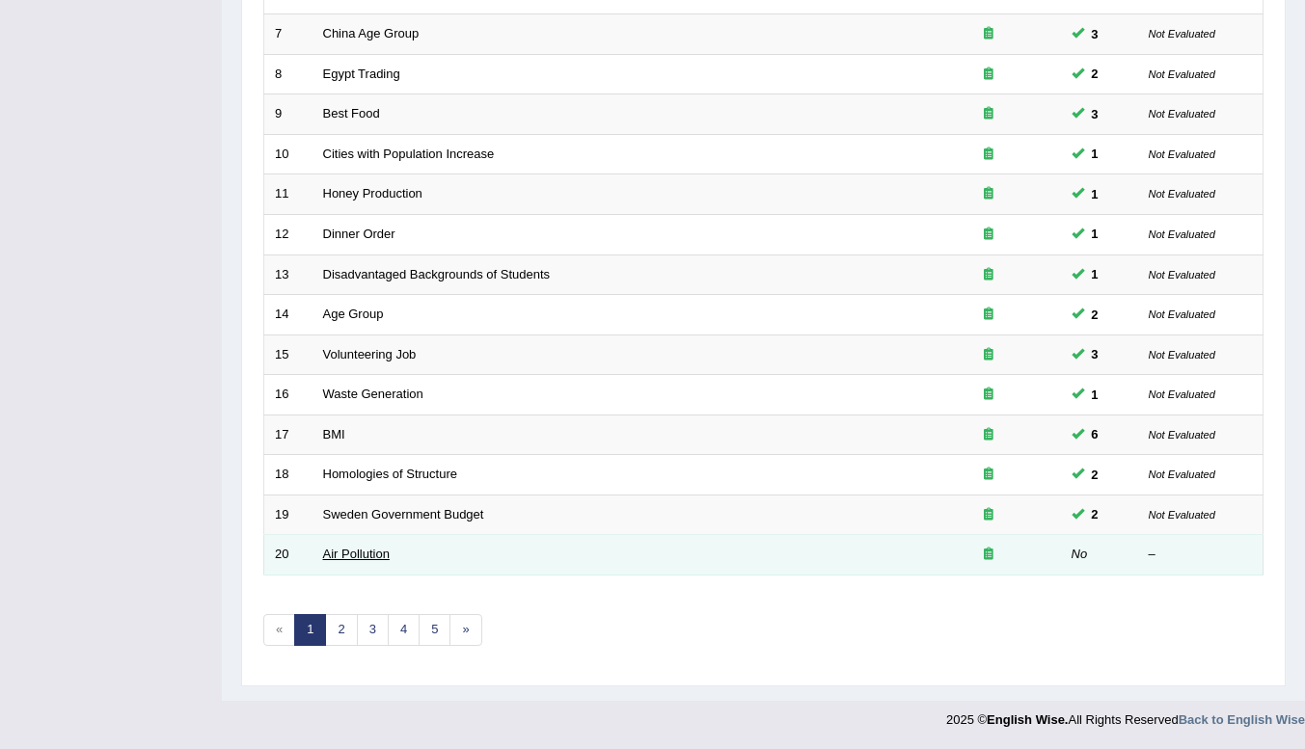
click at [345, 550] on link "Air Pollution" at bounding box center [356, 554] width 67 height 14
